Goal: Information Seeking & Learning: Learn about a topic

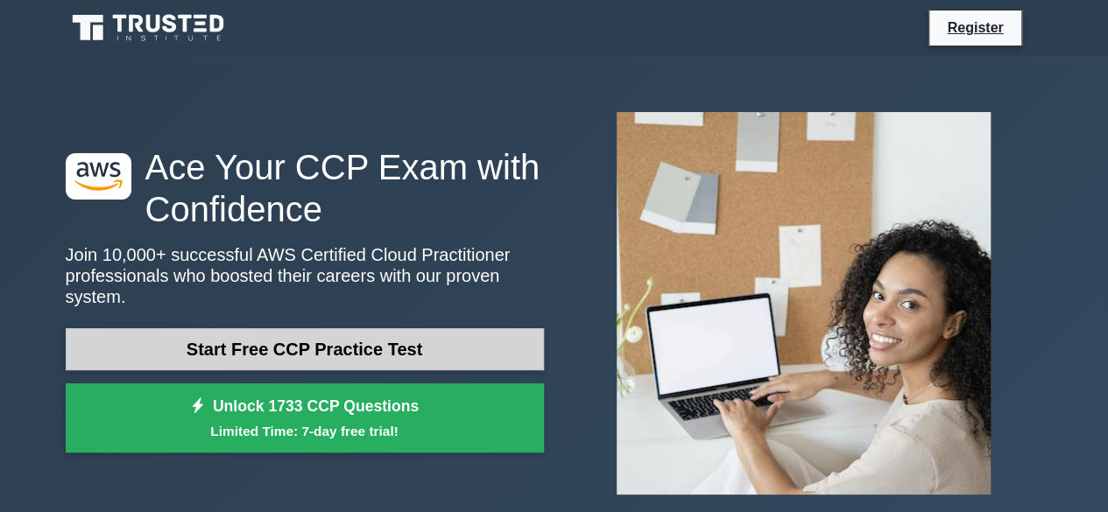
click at [265, 335] on link "Start Free CCP Practice Test" at bounding box center [305, 350] width 478 height 42
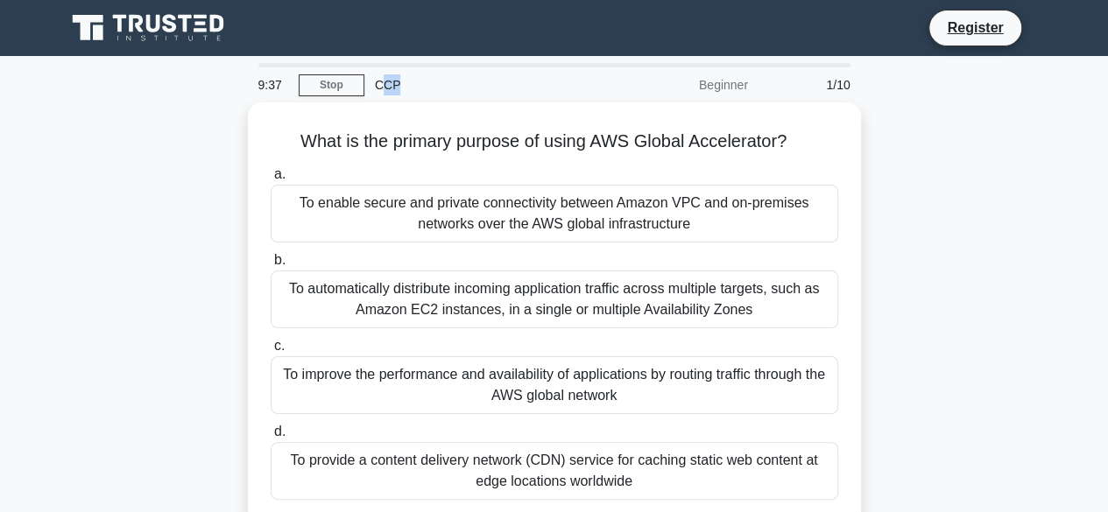
drag, startPoint x: 380, startPoint y: 82, endPoint x: 398, endPoint y: 84, distance: 17.6
click at [398, 84] on div "CCP" at bounding box center [484, 84] width 241 height 35
click at [401, 85] on div "CCP" at bounding box center [484, 84] width 241 height 35
click at [306, 85] on link "Stop" at bounding box center [332, 85] width 66 height 22
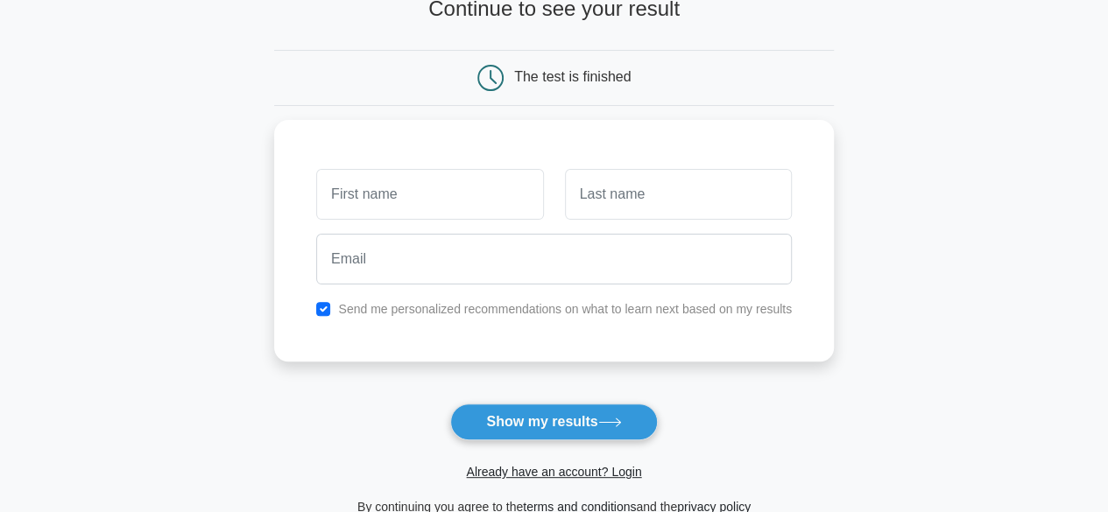
scroll to position [128, 0]
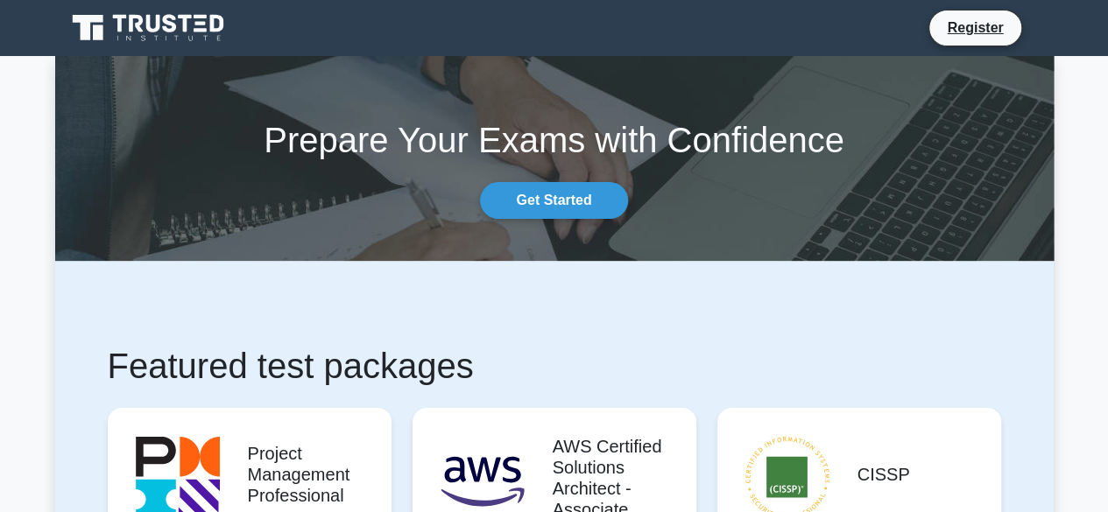
click at [520, 179] on div "Prepare Your Exams with Confidence Get Started" at bounding box center [555, 158] width 1020 height 121
click at [567, 214] on link "Get Started" at bounding box center [553, 200] width 147 height 37
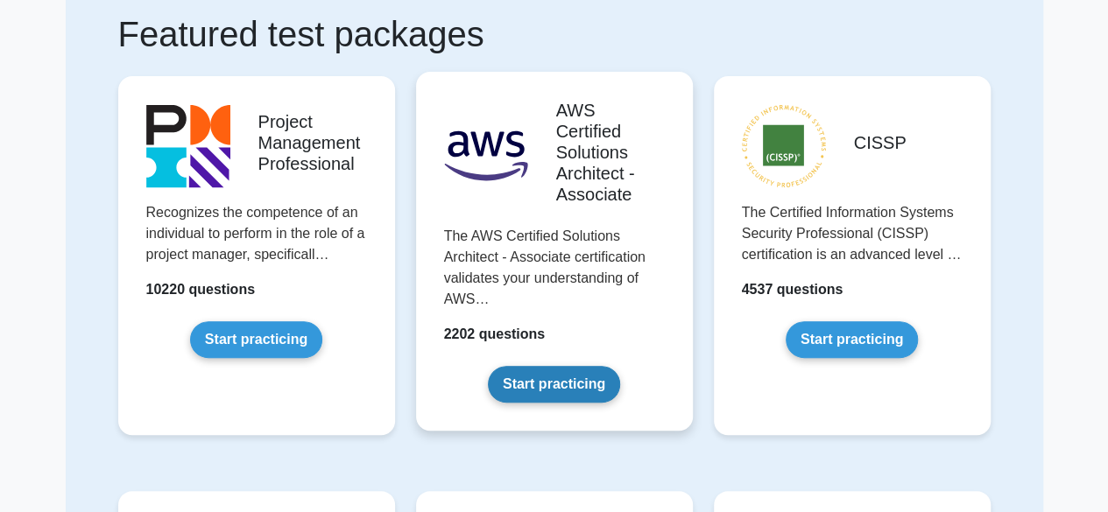
scroll to position [135, 0]
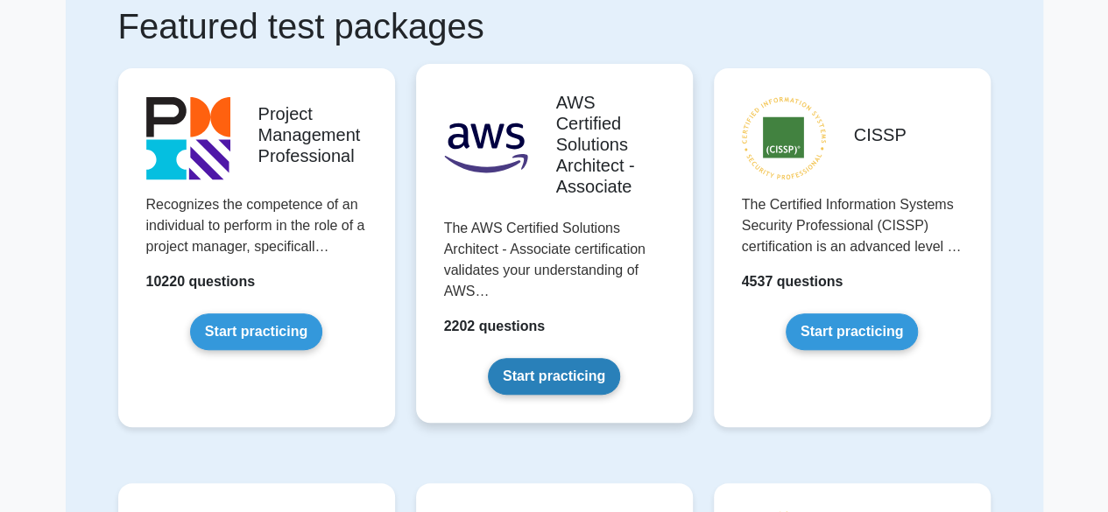
click at [576, 358] on link "Start practicing" at bounding box center [554, 376] width 132 height 37
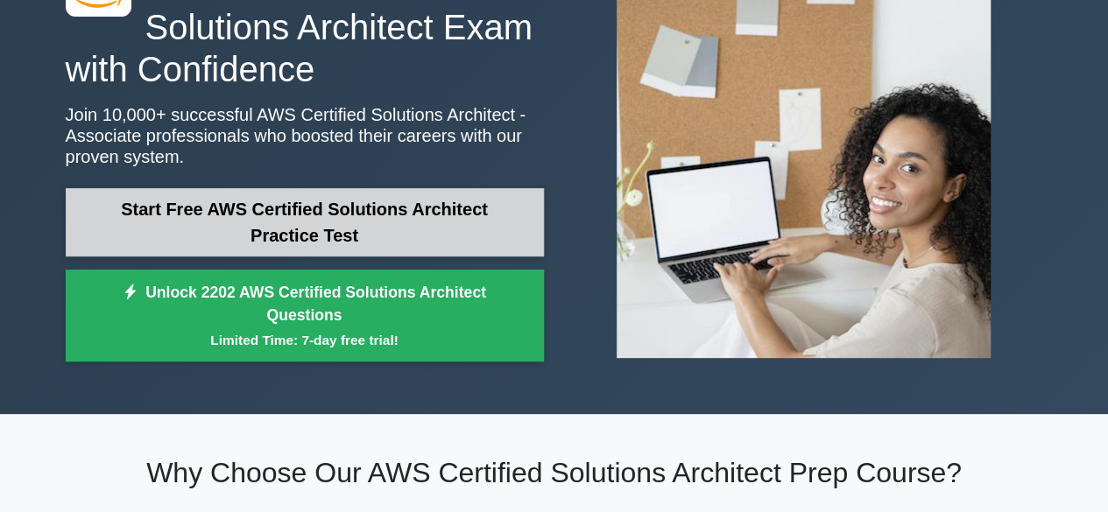
scroll to position [134, 0]
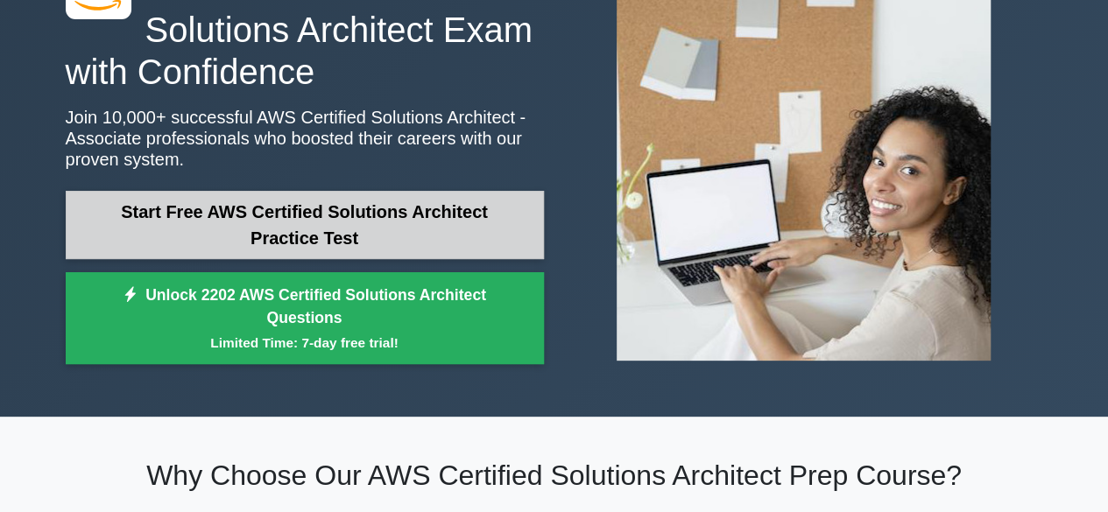
click at [274, 220] on link "Start Free AWS Certified Solutions Architect Practice Test" at bounding box center [305, 225] width 478 height 68
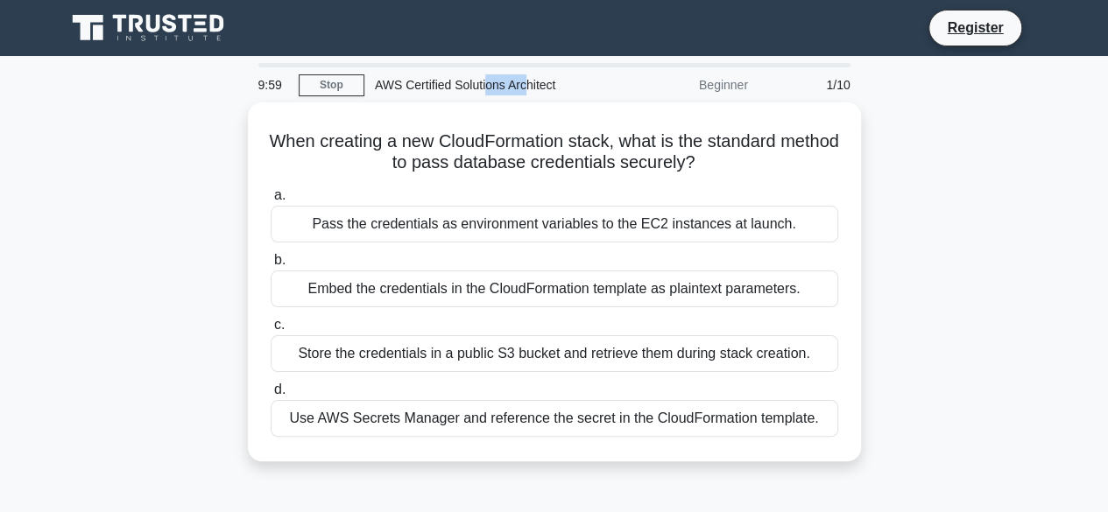
drag, startPoint x: 487, startPoint y: 74, endPoint x: 632, endPoint y: 87, distance: 145.1
click at [608, 87] on div "9:59 Stop AWS Certified Solutions Architect Beginner 1/10" at bounding box center [554, 84] width 613 height 35
click at [795, 96] on div "1/10" at bounding box center [810, 84] width 102 height 35
click at [739, 82] on div "Beginner" at bounding box center [681, 84] width 153 height 35
click at [732, 83] on div "Beginner" at bounding box center [681, 84] width 153 height 35
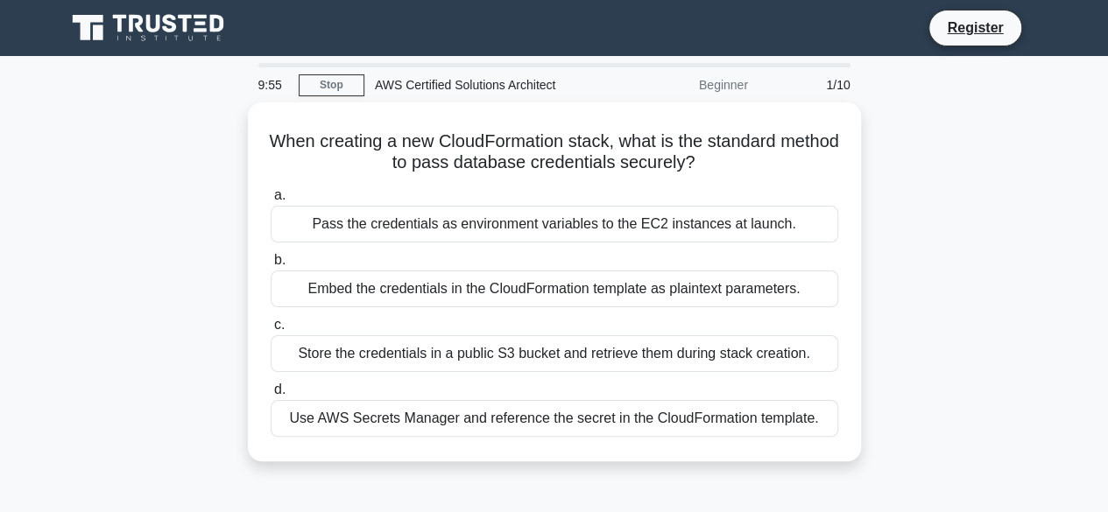
click at [732, 83] on div "Beginner" at bounding box center [681, 84] width 153 height 35
click at [925, 188] on div "When creating a new CloudFormation stack, what is the standard method to pass d…" at bounding box center [554, 292] width 999 height 380
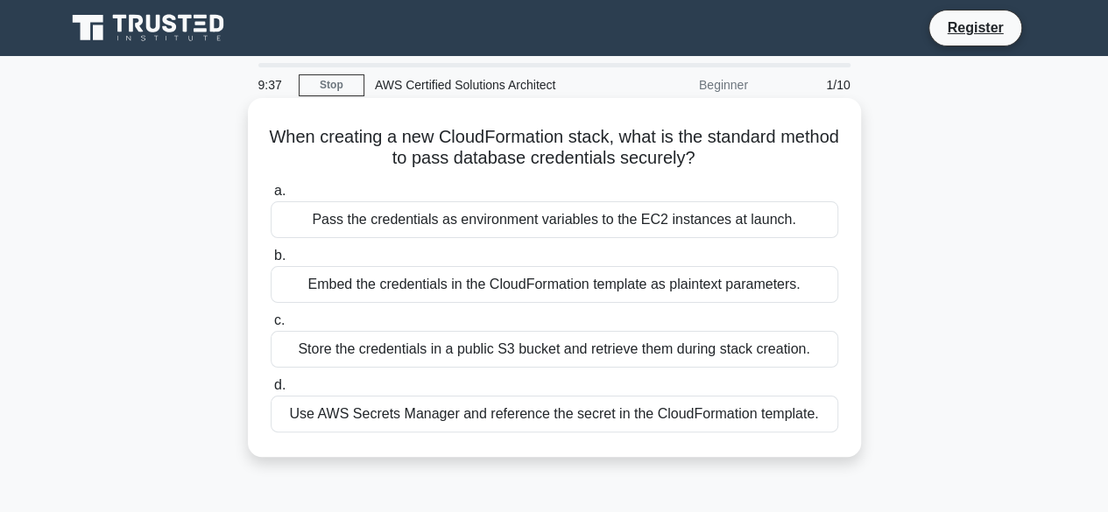
click at [780, 434] on div "a. Pass the credentials as environment variables to the EC2 instances at launch…" at bounding box center [554, 306] width 589 height 259
click at [718, 420] on div "Use AWS Secrets Manager and reference the secret in the CloudFormation template." at bounding box center [555, 414] width 568 height 37
click at [271, 392] on input "d. Use AWS Secrets Manager and reference the secret in the CloudFormation templ…" at bounding box center [271, 385] width 0 height 11
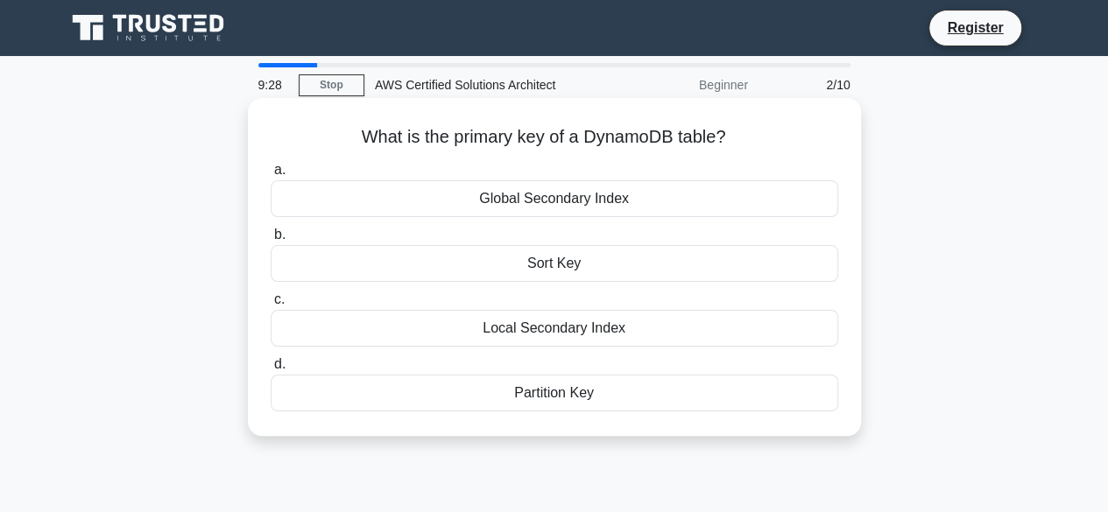
click at [622, 269] on div "Sort Key" at bounding box center [555, 263] width 568 height 37
click at [271, 241] on input "b. Sort Key" at bounding box center [271, 235] width 0 height 11
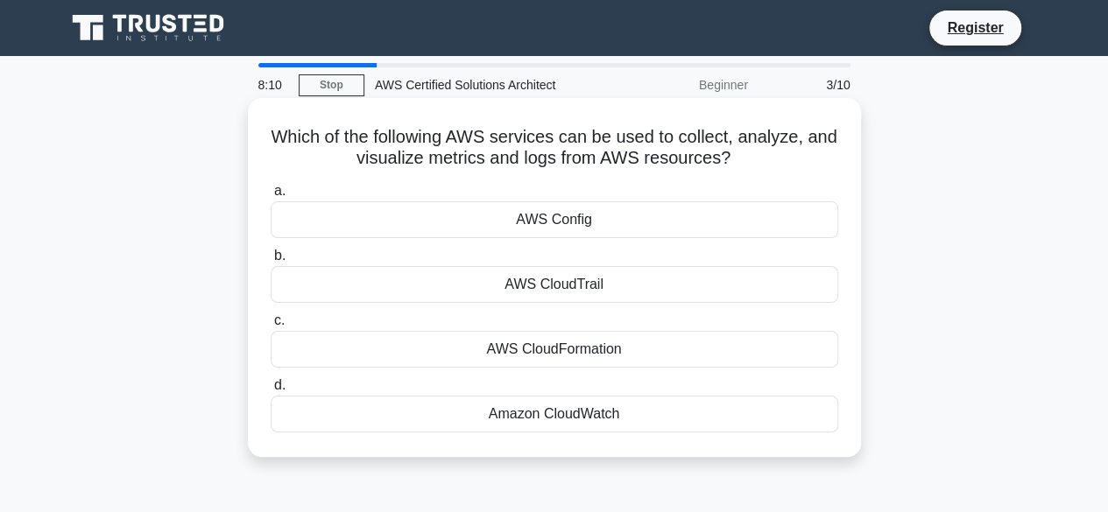
click at [604, 407] on div "Amazon CloudWatch" at bounding box center [555, 414] width 568 height 37
click at [271, 392] on input "d. Amazon CloudWatch" at bounding box center [271, 385] width 0 height 11
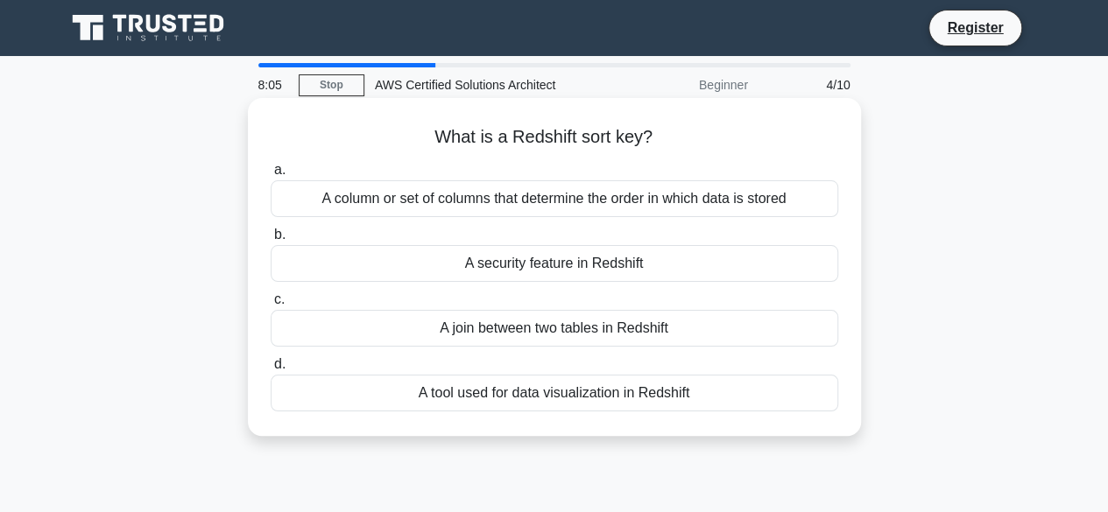
click at [597, 380] on div "A tool used for data visualization in Redshift" at bounding box center [555, 393] width 568 height 37
click at [271, 371] on input "d. A tool used for data visualization in Redshift" at bounding box center [271, 364] width 0 height 11
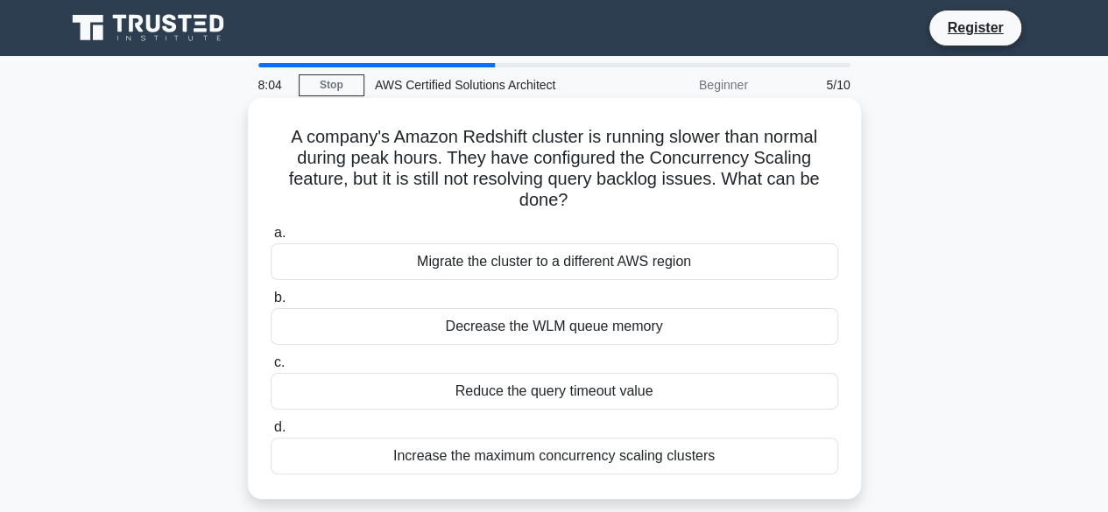
click at [592, 262] on div "Migrate the cluster to a different AWS region" at bounding box center [555, 262] width 568 height 37
click at [271, 239] on input "a. Migrate the cluster to a different AWS region" at bounding box center [271, 233] width 0 height 11
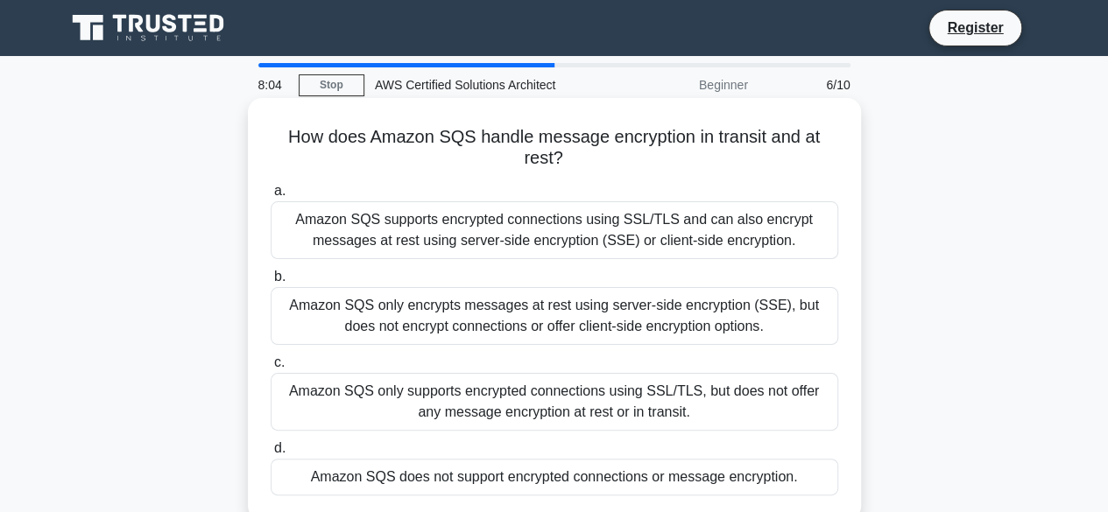
click at [589, 384] on div "Amazon SQS only supports encrypted connections using SSL/TLS, but does not offe…" at bounding box center [555, 402] width 568 height 58
click at [271, 369] on input "c. Amazon SQS only supports encrypted connections using SSL/TLS, but does not o…" at bounding box center [271, 362] width 0 height 11
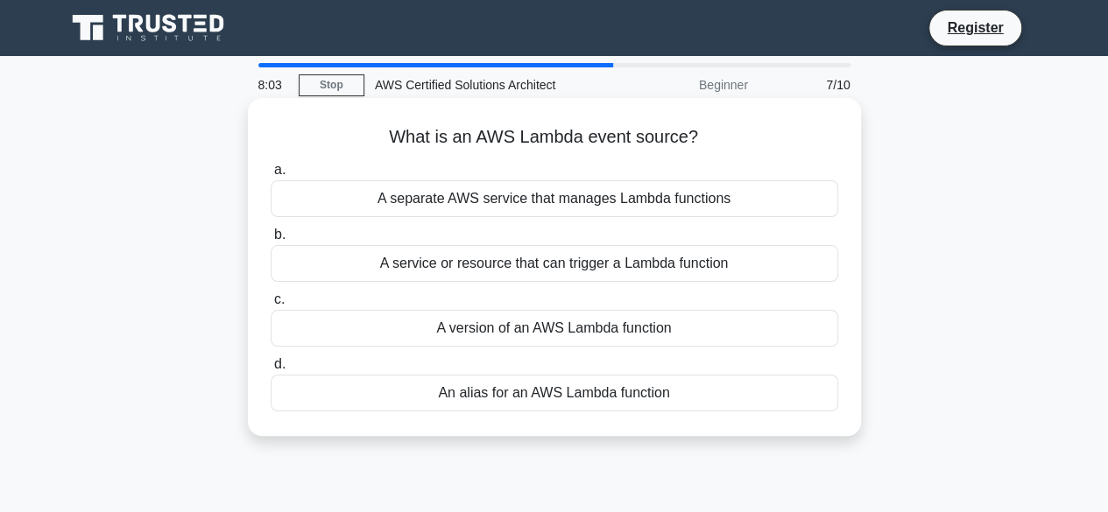
click at [585, 338] on div "A version of an AWS Lambda function" at bounding box center [555, 328] width 568 height 37
click at [271, 306] on input "c. A version of an AWS Lambda function" at bounding box center [271, 299] width 0 height 11
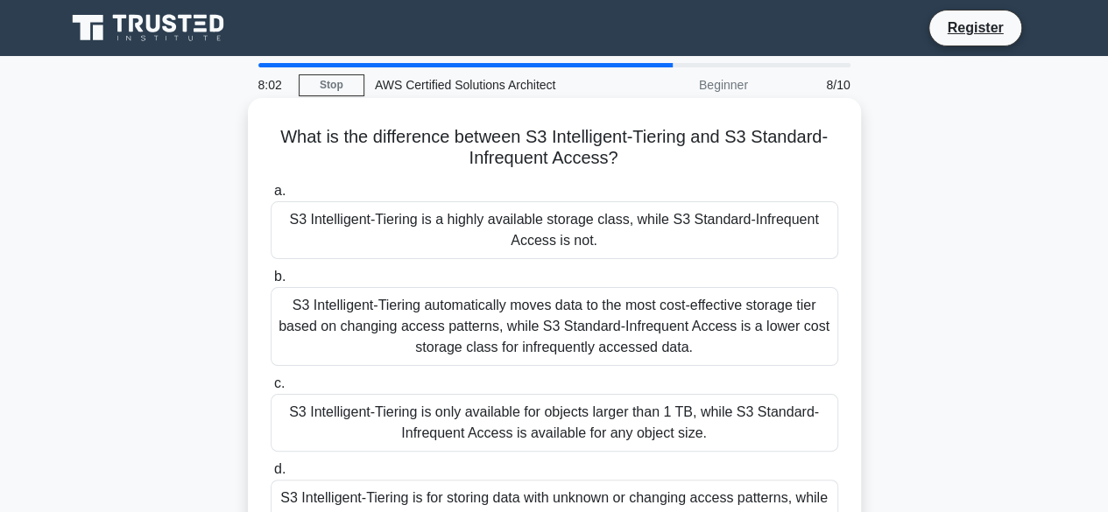
click at [585, 350] on div "S3 Intelligent-Tiering automatically moves data to the most cost-effective stor…" at bounding box center [555, 326] width 568 height 79
click at [271, 283] on input "b. S3 Intelligent-Tiering automatically moves data to the most cost-effective s…" at bounding box center [271, 277] width 0 height 11
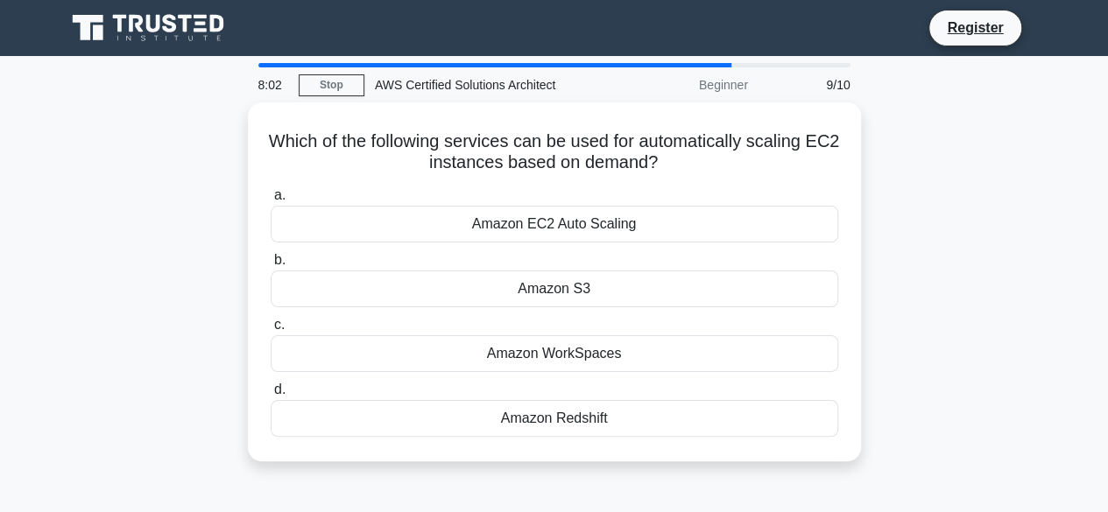
click at [585, 350] on div "Amazon WorkSpaces" at bounding box center [555, 354] width 568 height 37
click at [271, 331] on input "c. Amazon WorkSpaces" at bounding box center [271, 325] width 0 height 11
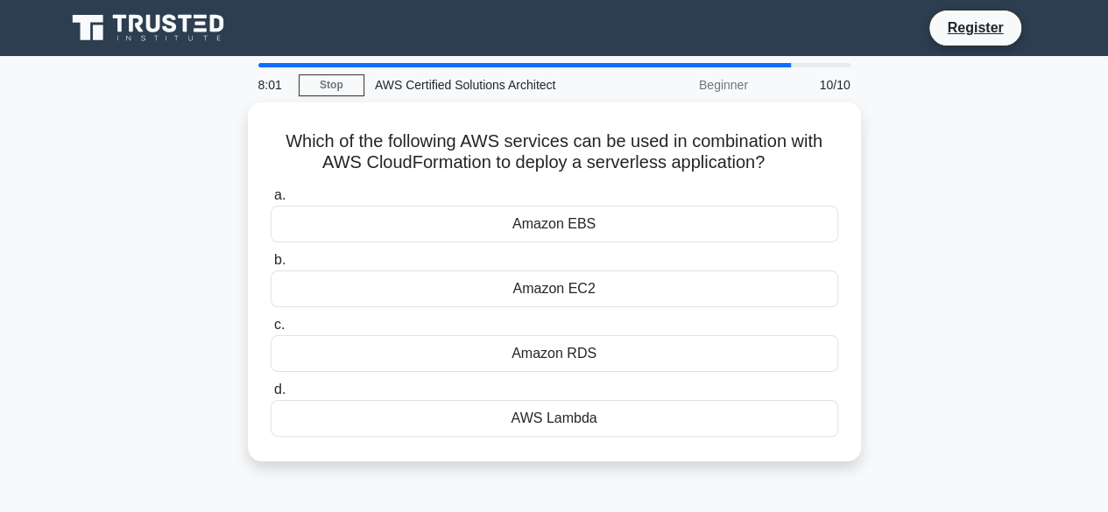
click at [585, 350] on div "Amazon RDS" at bounding box center [555, 354] width 568 height 37
click at [271, 331] on input "c. Amazon RDS" at bounding box center [271, 325] width 0 height 11
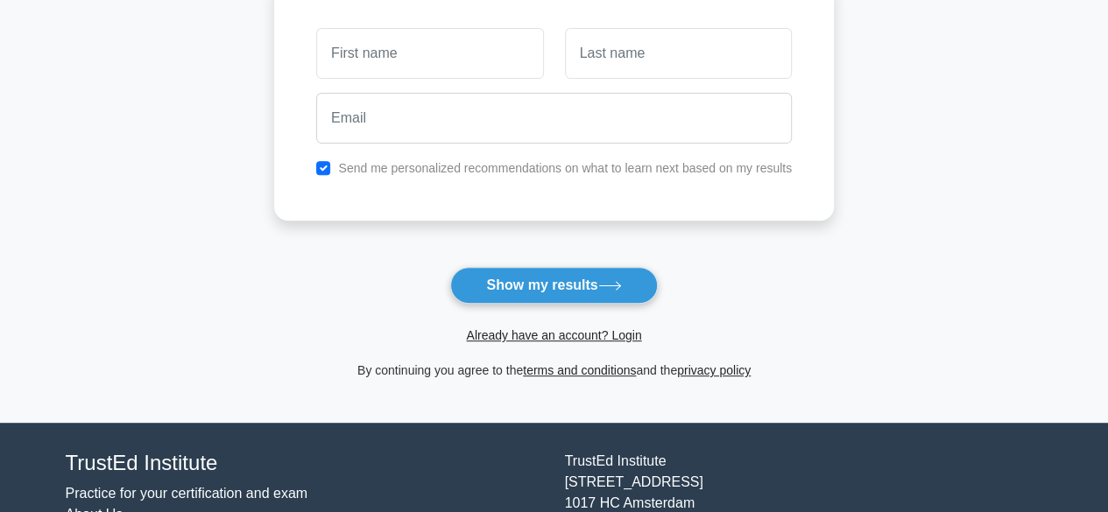
scroll to position [365, 0]
